Goal: Information Seeking & Learning: Learn about a topic

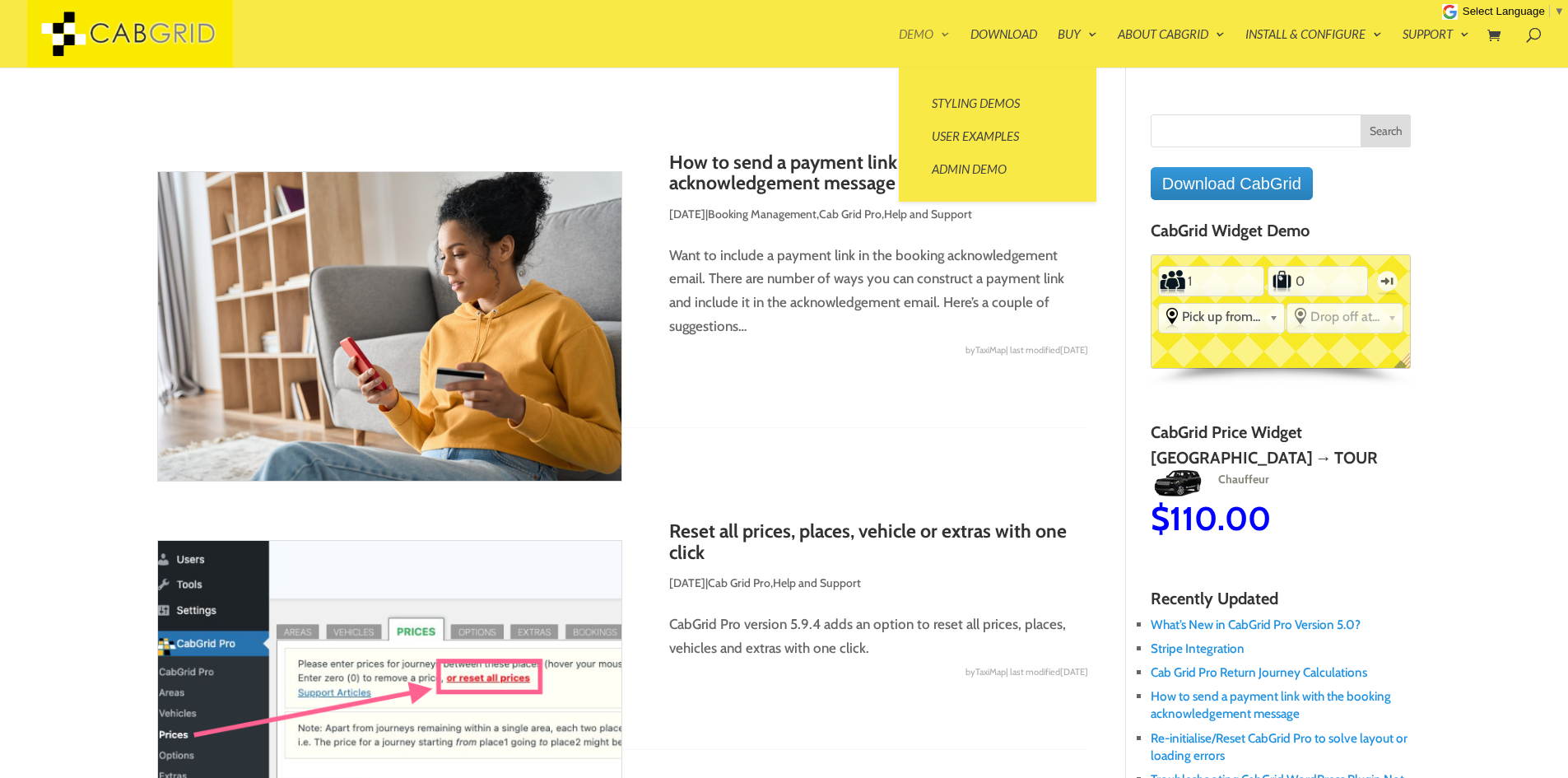
click at [925, 34] on link "Demo" at bounding box center [924, 48] width 51 height 40
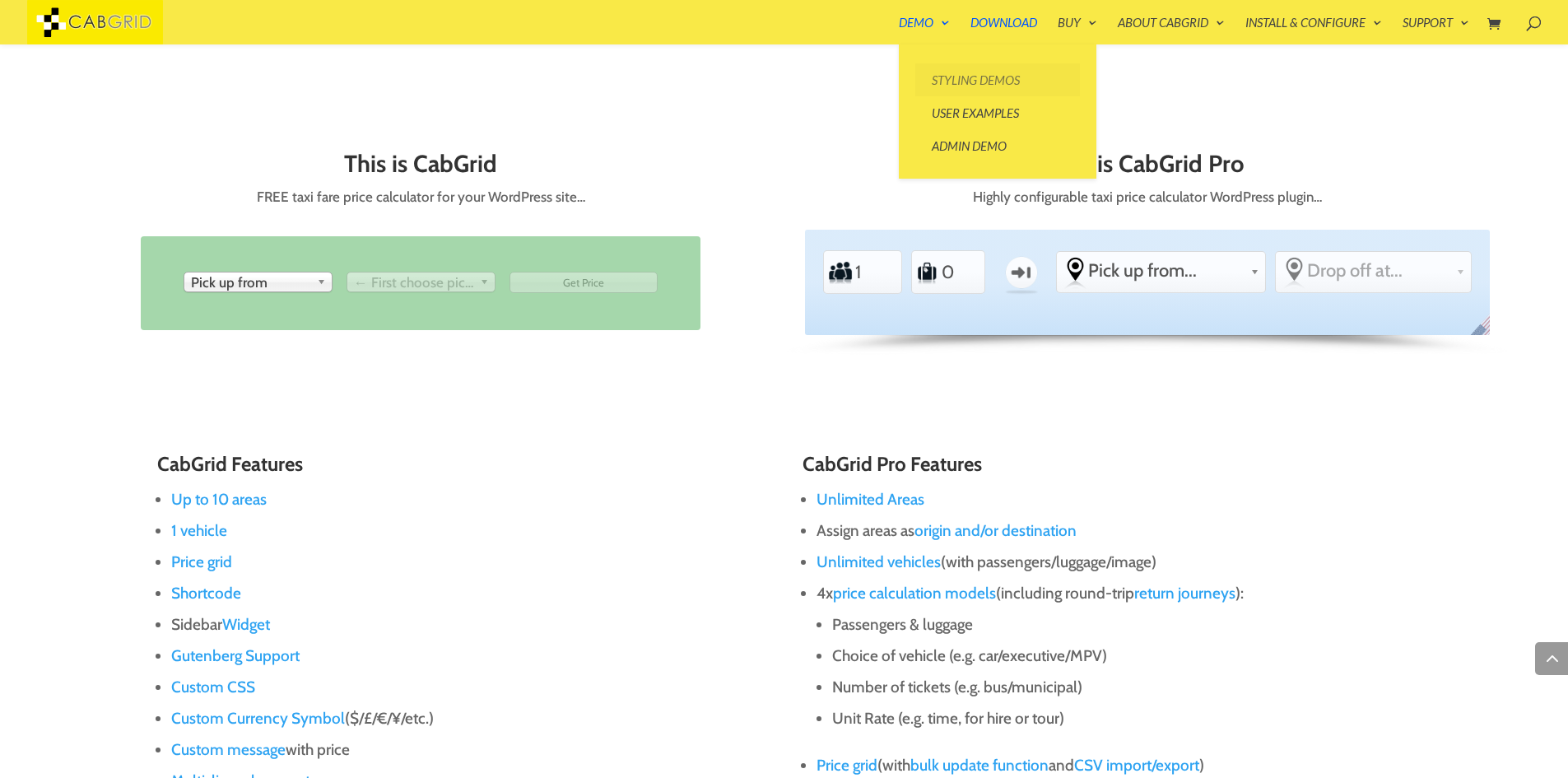
scroll to position [819, 0]
click at [953, 93] on link "Styling Demos" at bounding box center [998, 79] width 164 height 33
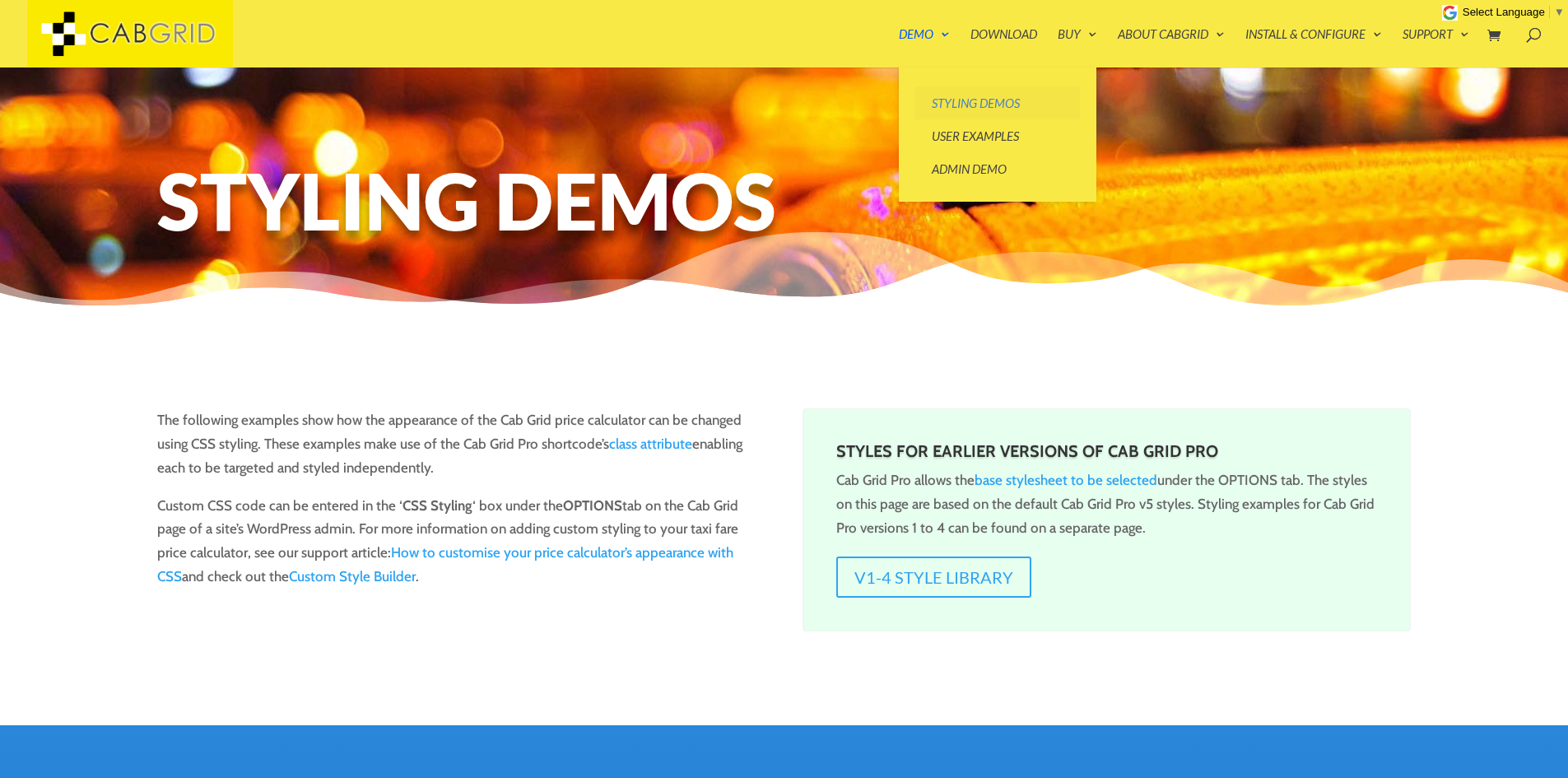
click at [947, 94] on link "Styling Demos" at bounding box center [998, 102] width 164 height 33
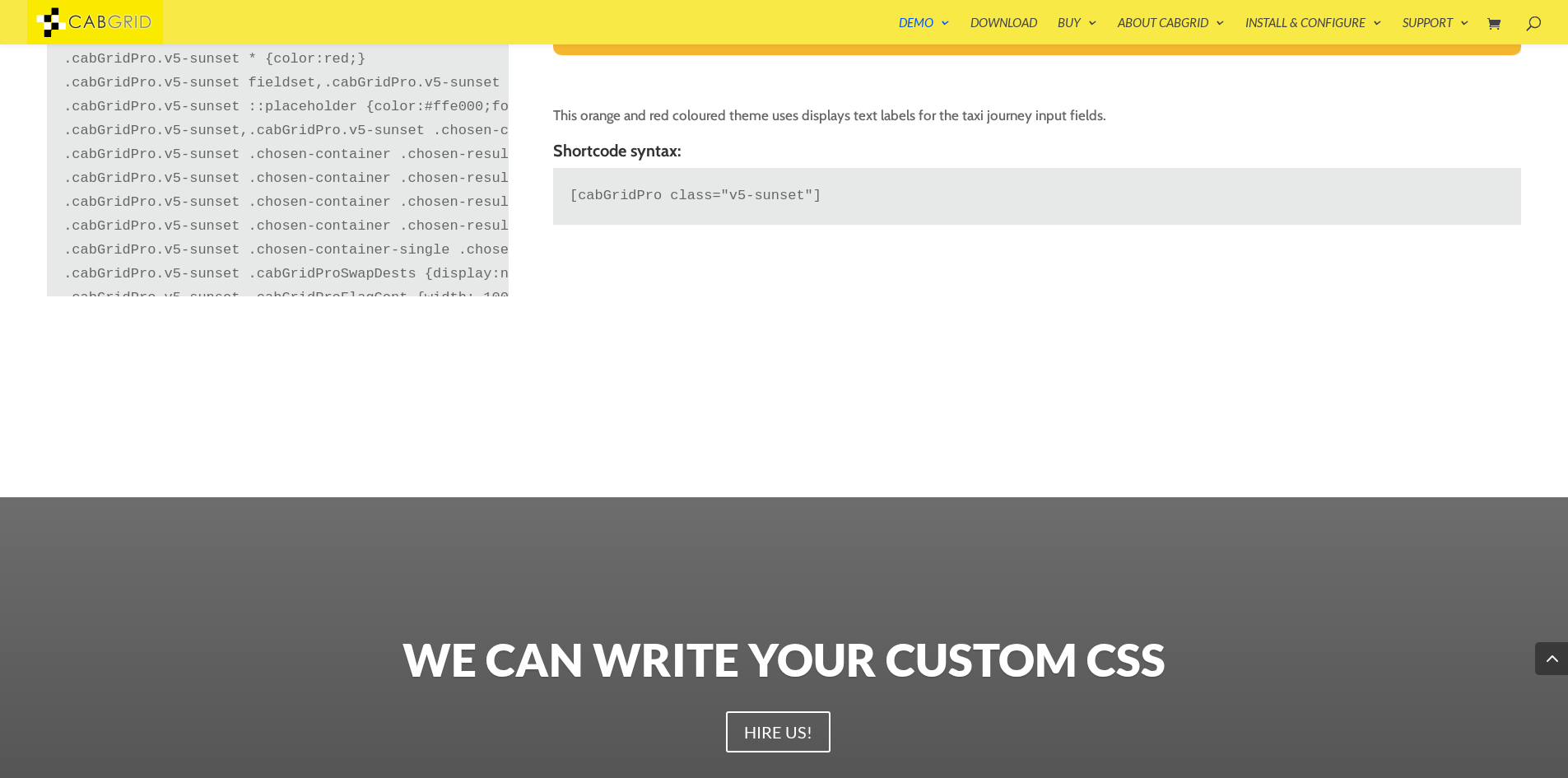
scroll to position [4711, 0]
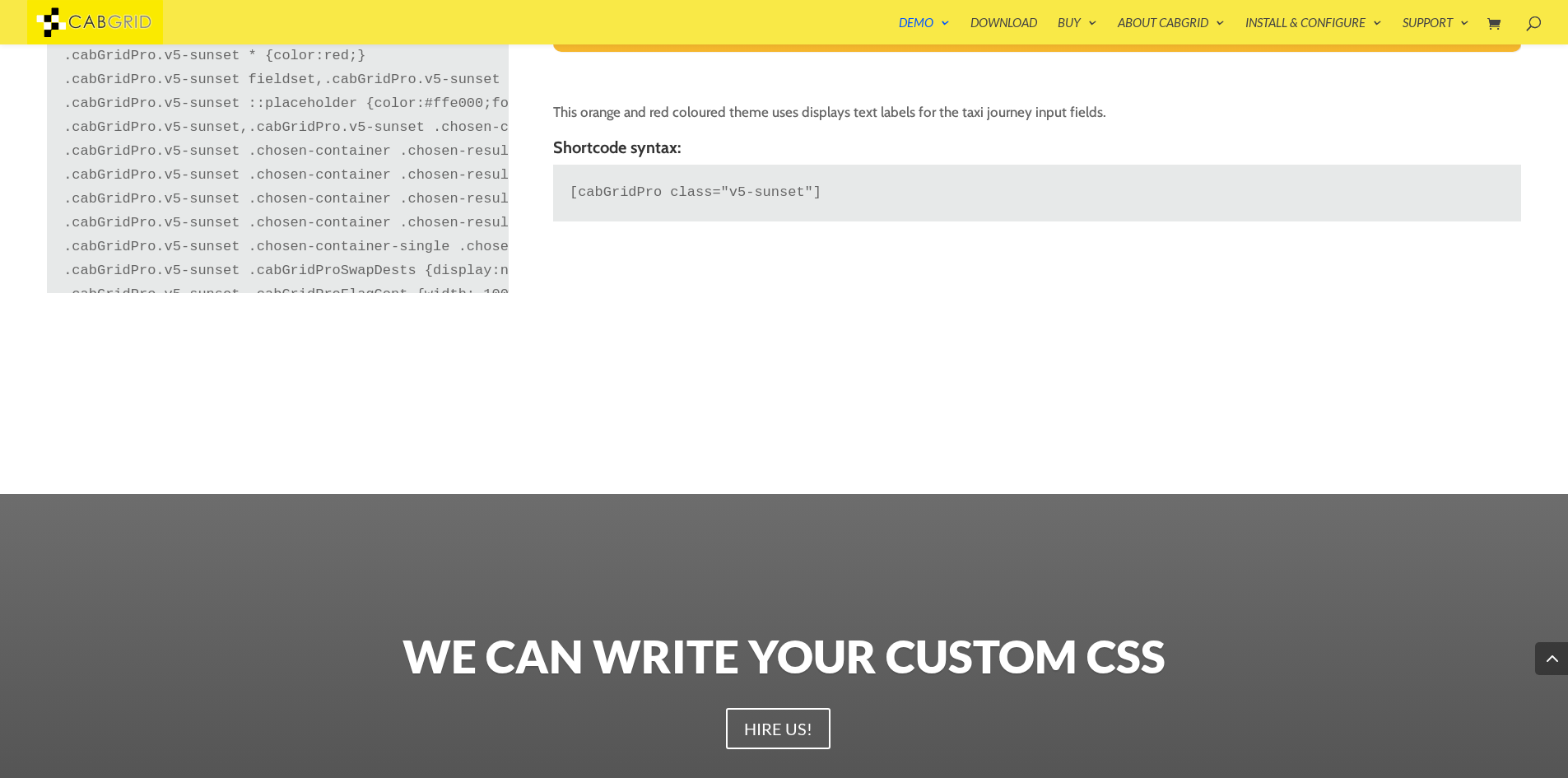
drag, startPoint x: 685, startPoint y: 377, endPoint x: 681, endPoint y: 370, distance: 8.1
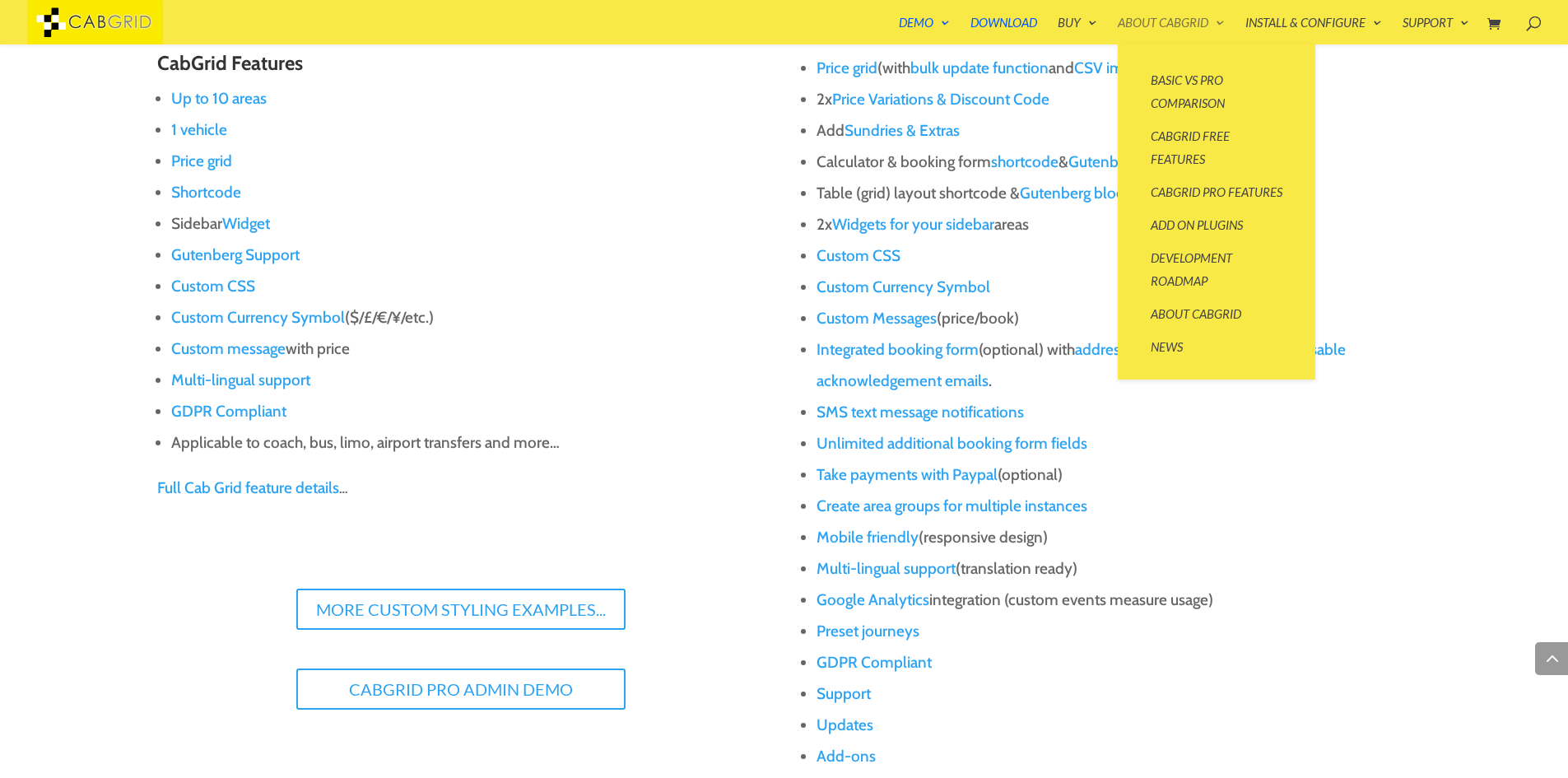
scroll to position [1514, 0]
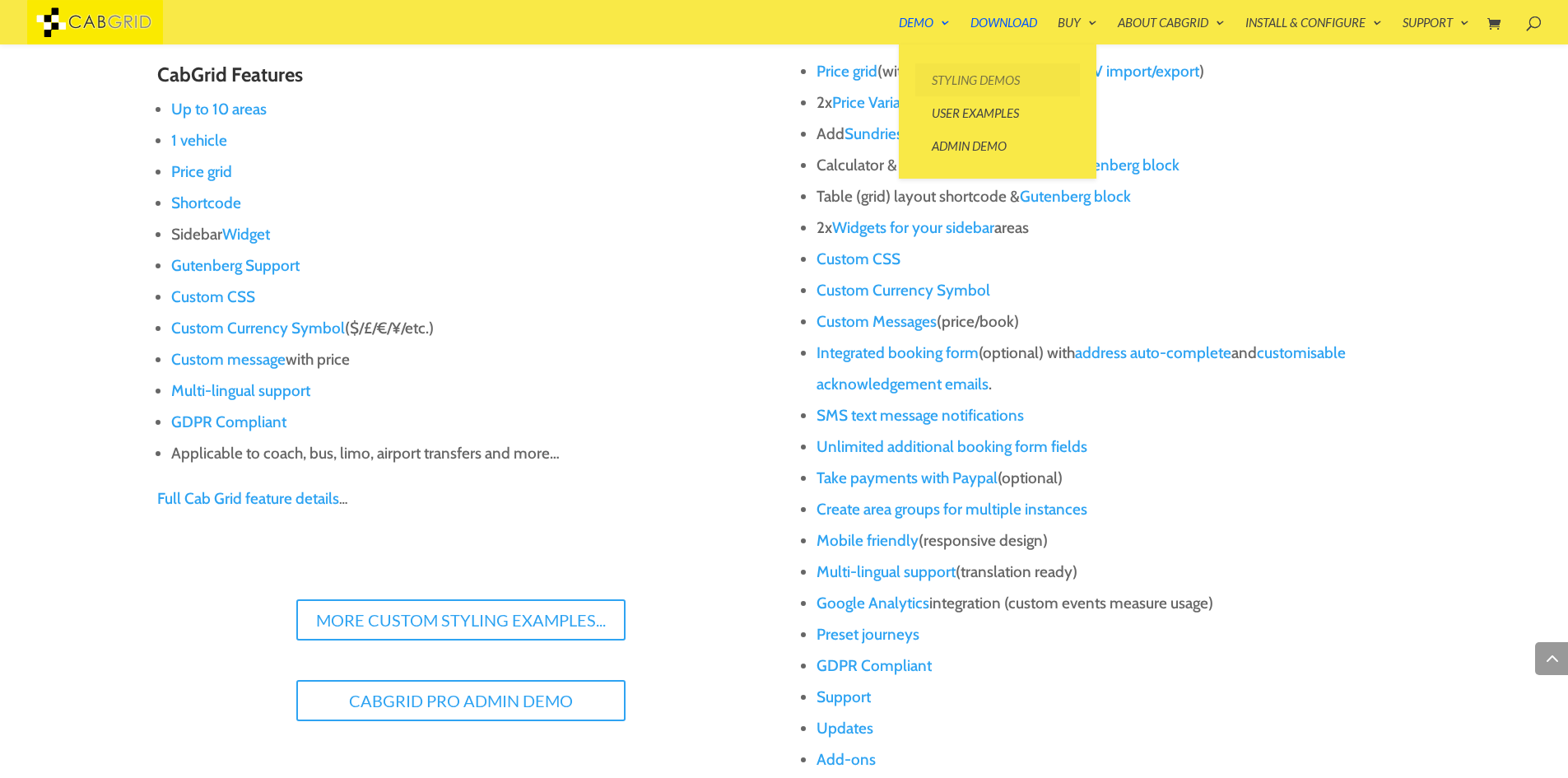
drag, startPoint x: 949, startPoint y: 135, endPoint x: 980, endPoint y: 70, distance: 72.0
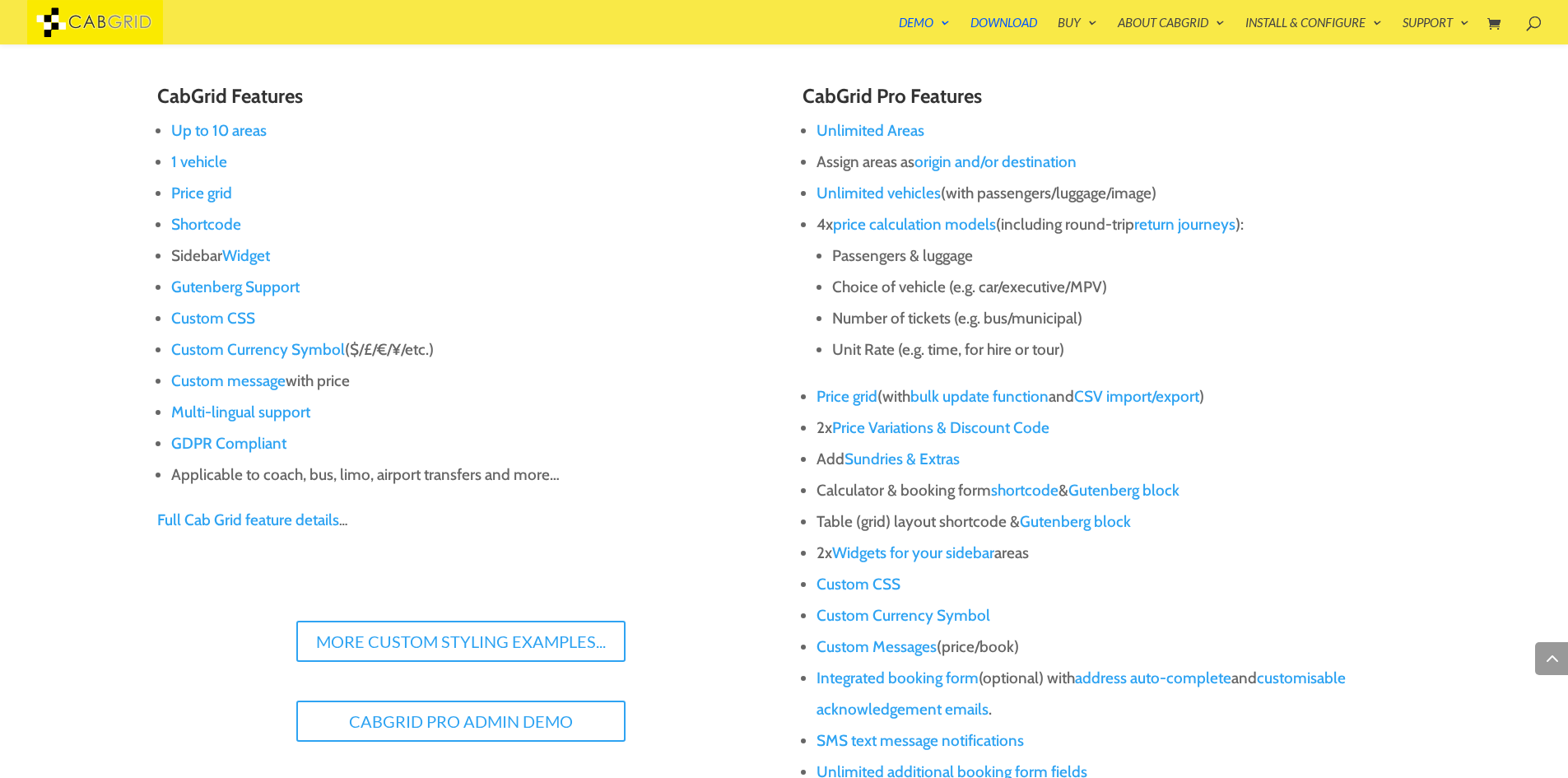
scroll to position [1185, 0]
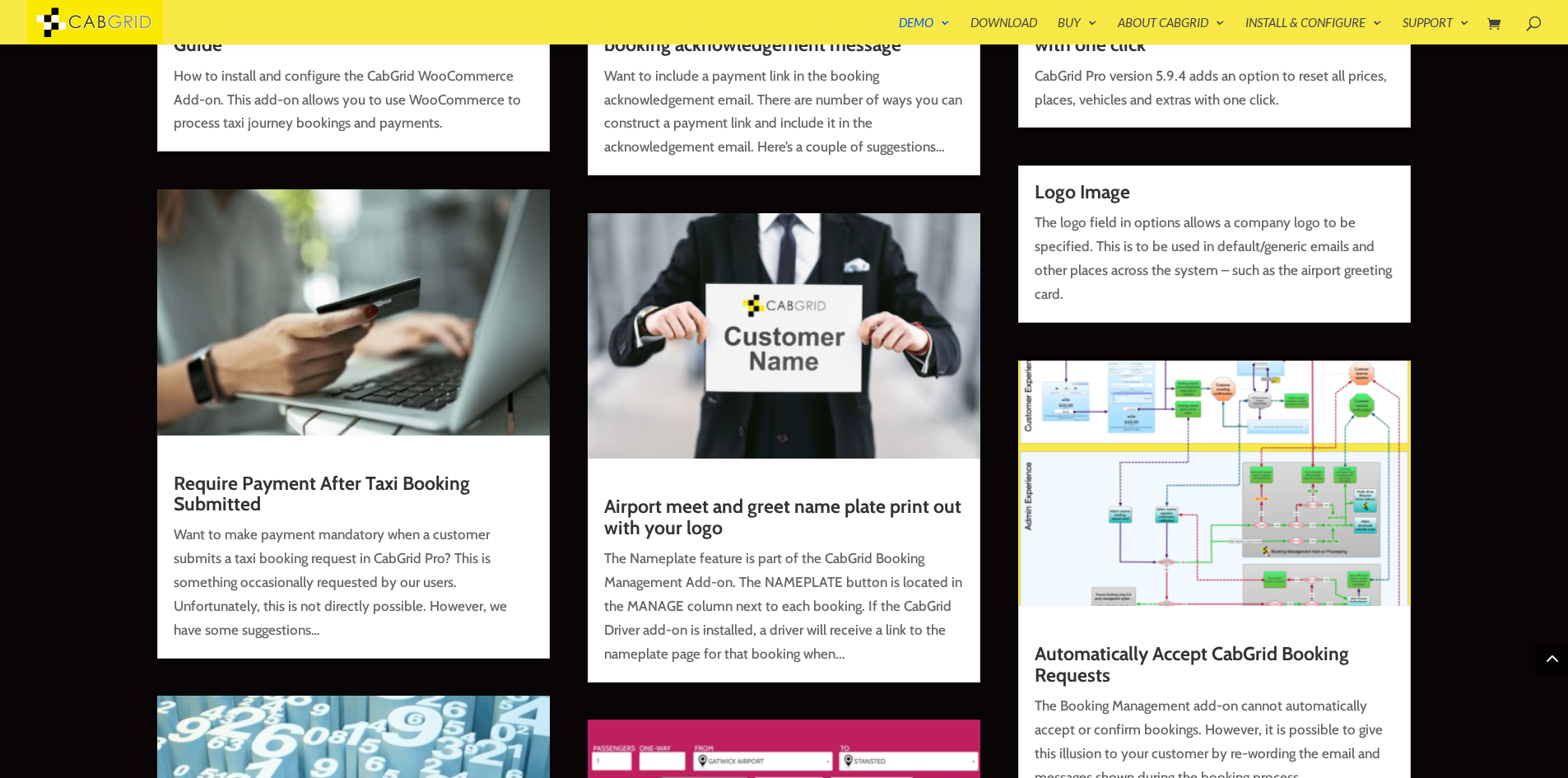
scroll to position [7904, 0]
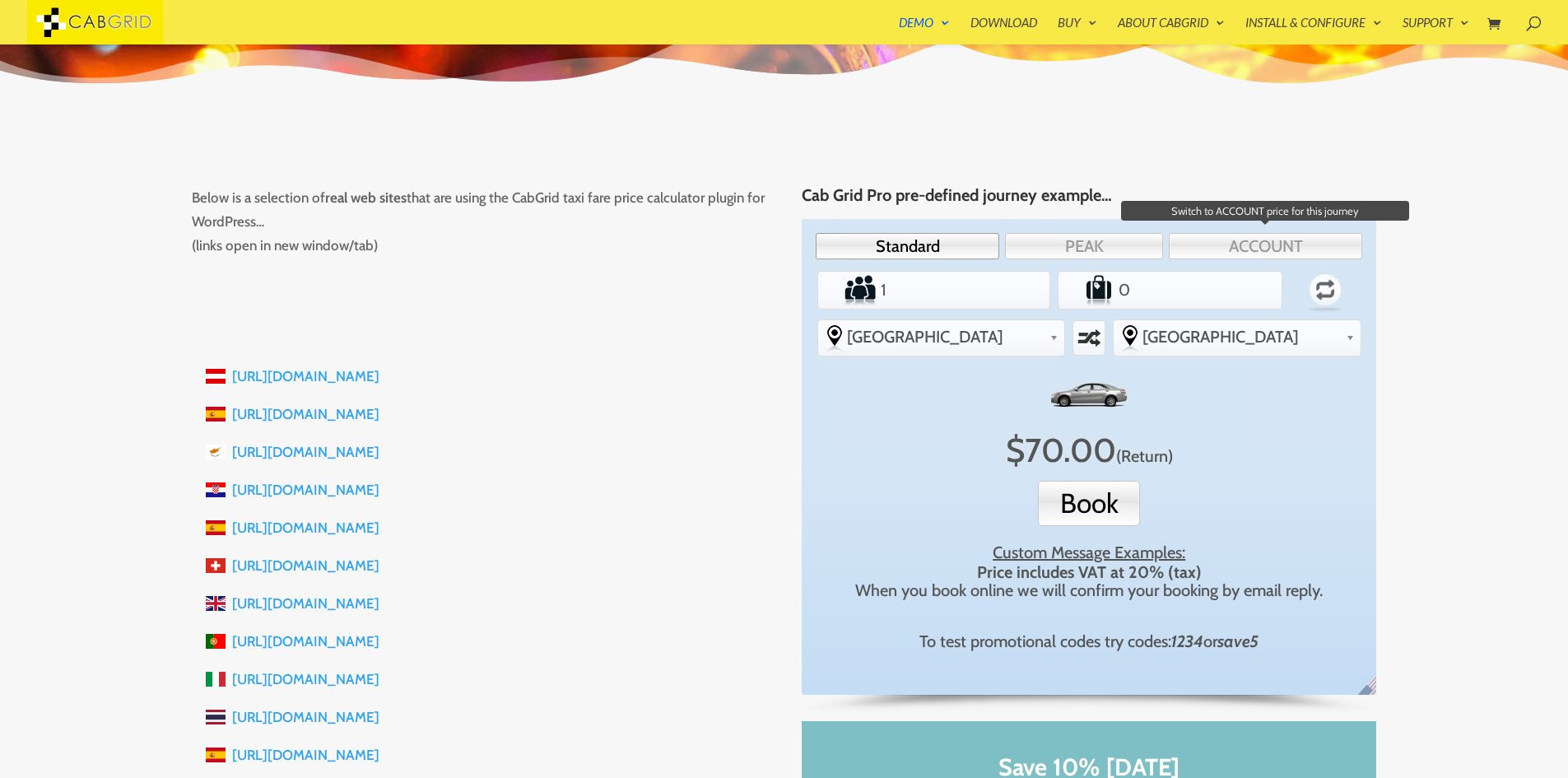
scroll to position [198, 0]
